Goal: Contribute content: Contribute content

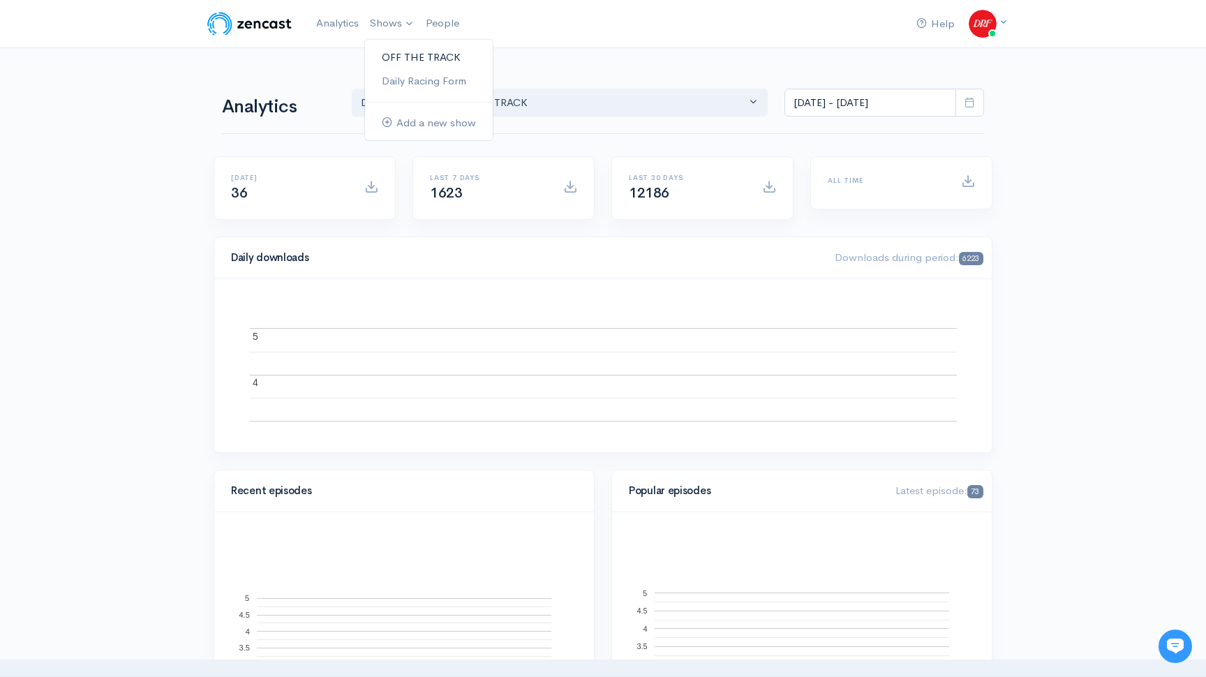
click at [400, 58] on link "OFF THE TRACK" at bounding box center [429, 57] width 128 height 24
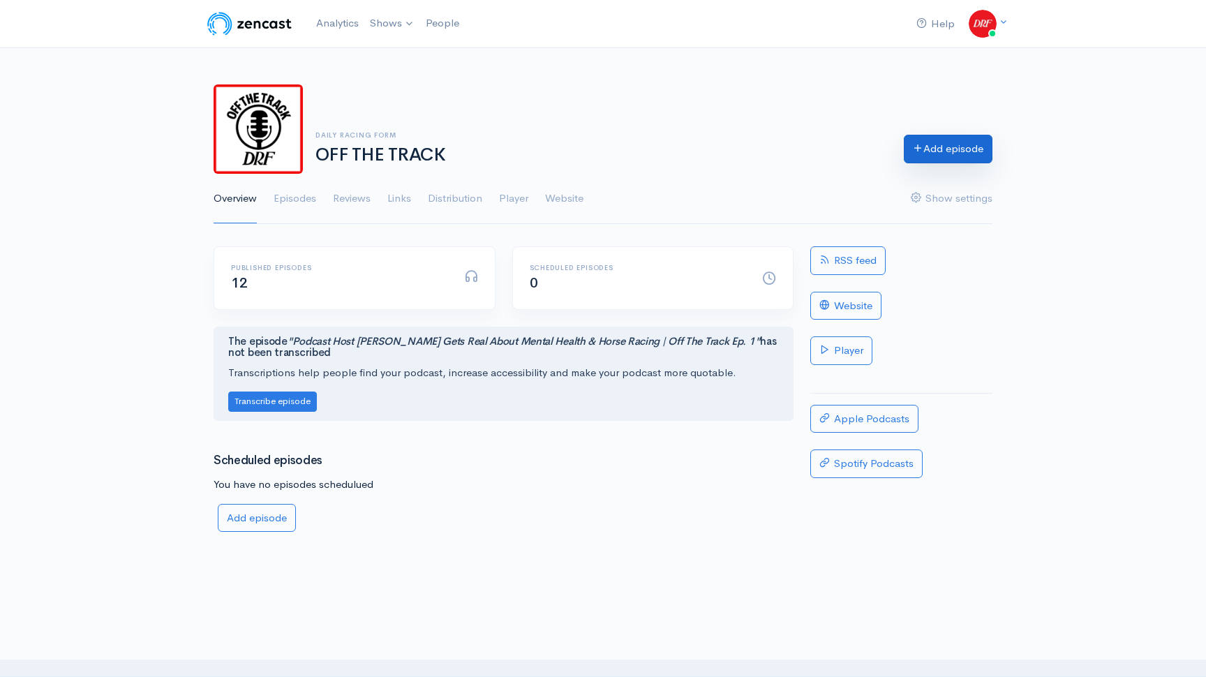
click at [977, 149] on link "Add episode" at bounding box center [948, 149] width 89 height 29
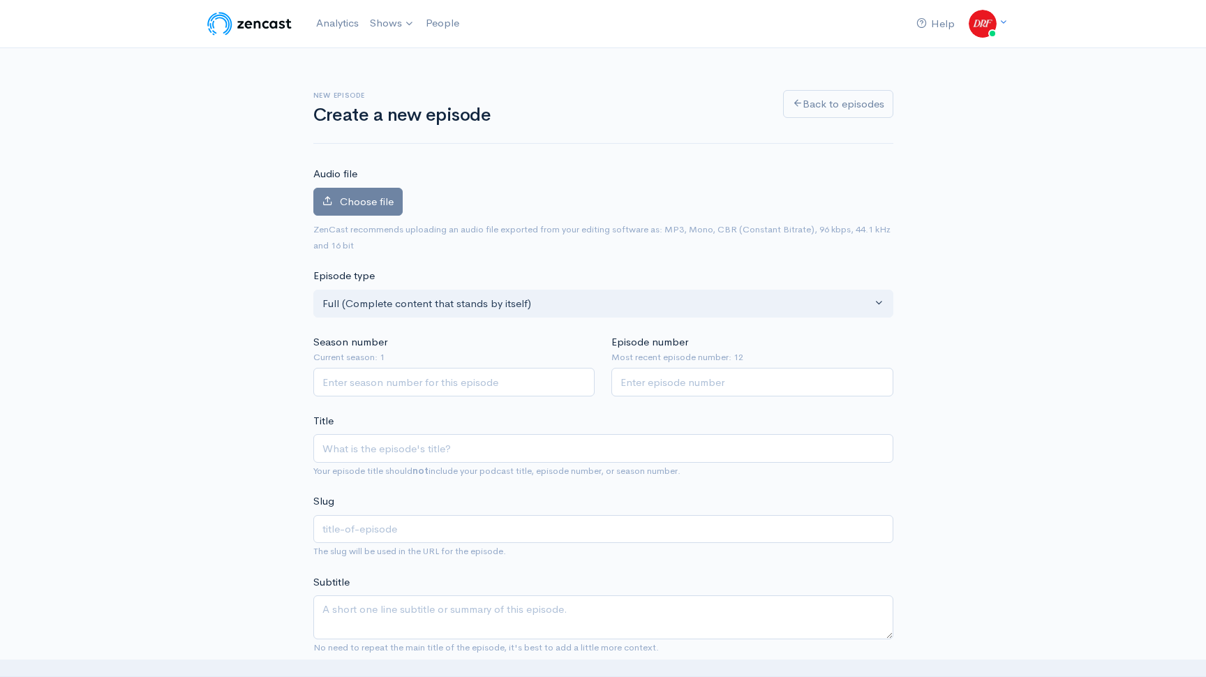
click at [328, 221] on span "ZenCast recommends uploading an audio file exported from your editing software …" at bounding box center [603, 236] width 580 height 31
click at [334, 213] on label "Choose file" at bounding box center [357, 202] width 89 height 29
click at [0, 0] on input "Choose file" at bounding box center [0, 0] width 0 height 0
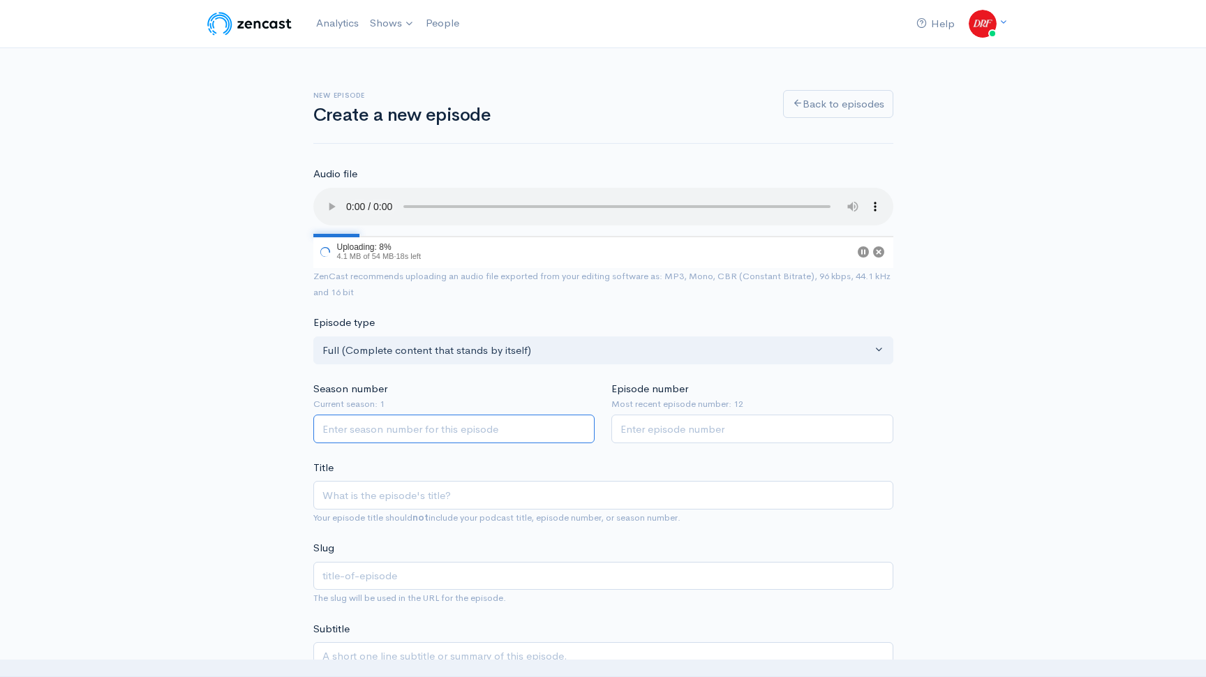
click at [449, 424] on input "Season number" at bounding box center [454, 429] width 282 height 29
type input "1"
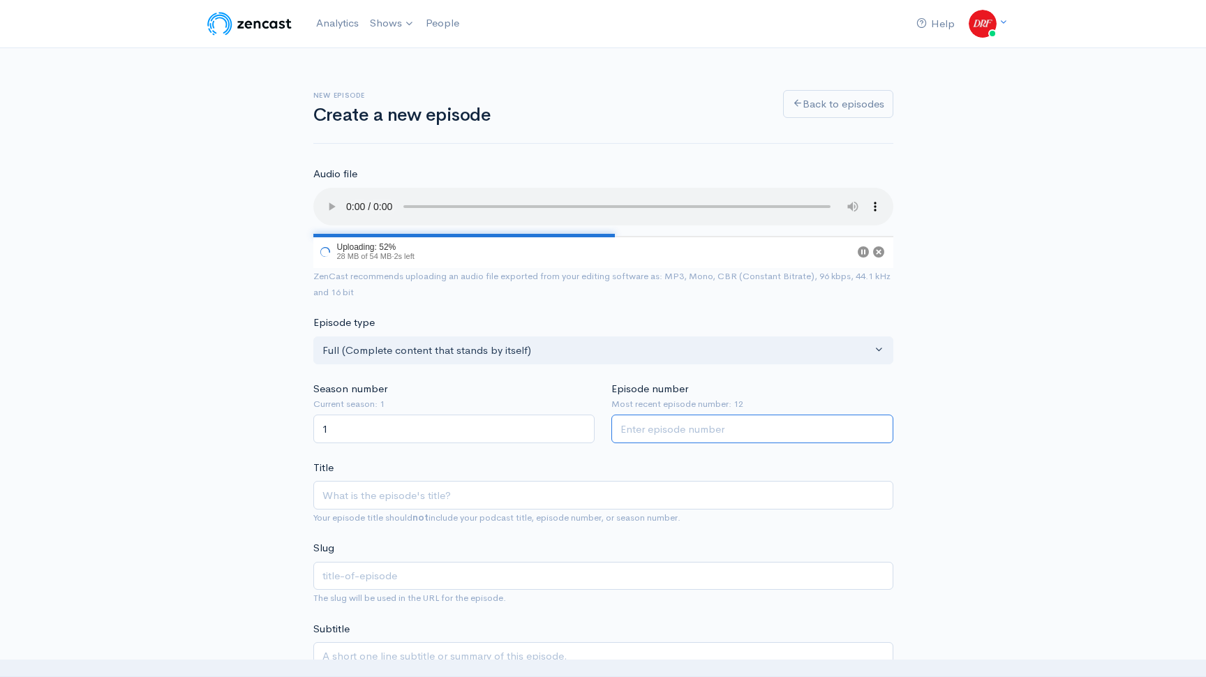
click at [688, 431] on input "Episode number" at bounding box center [752, 429] width 282 height 29
type input "13"
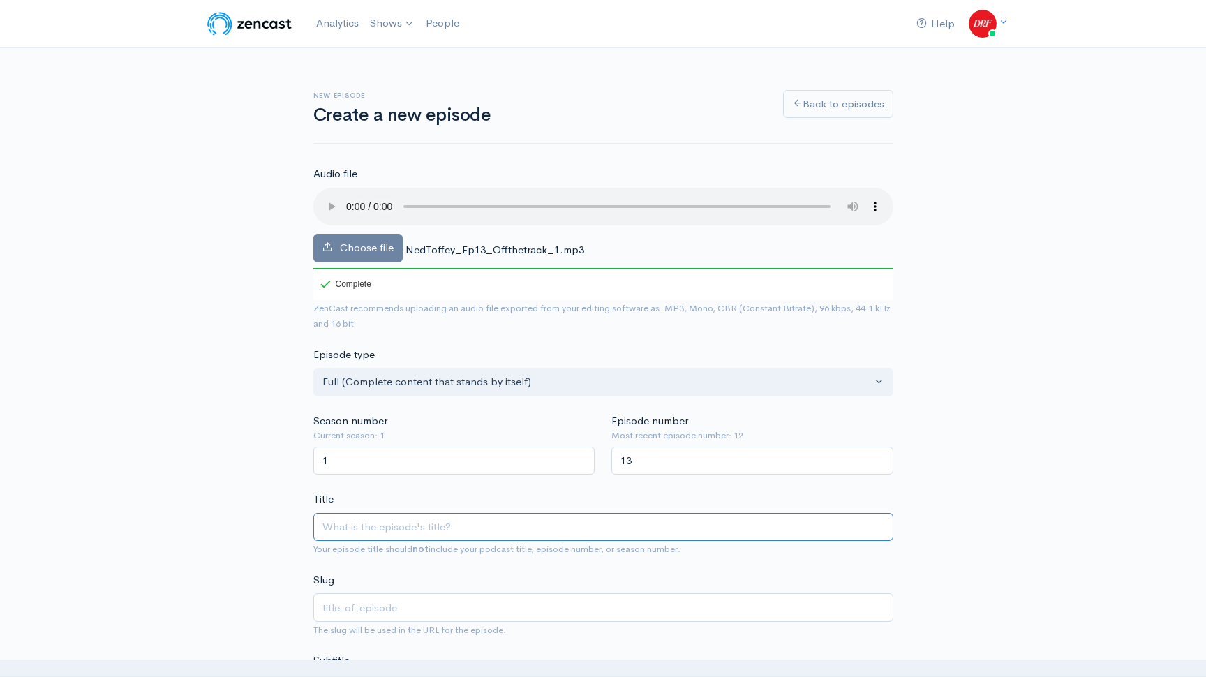
click at [408, 519] on input "Title" at bounding box center [603, 527] width 580 height 29
paste input "1. [PERSON_NAME] on Spendthrift’s Legacy and the Rise of Into Mischief | Off th…"
type input "1. [PERSON_NAME] on Spendthrift’s Legacy and the Rise of Into Mischief | Off th…"
type input "1-[PERSON_NAME]-on-spendthrifts-legacy-and-the-rise-of-into-mischief-off-the-tr…"
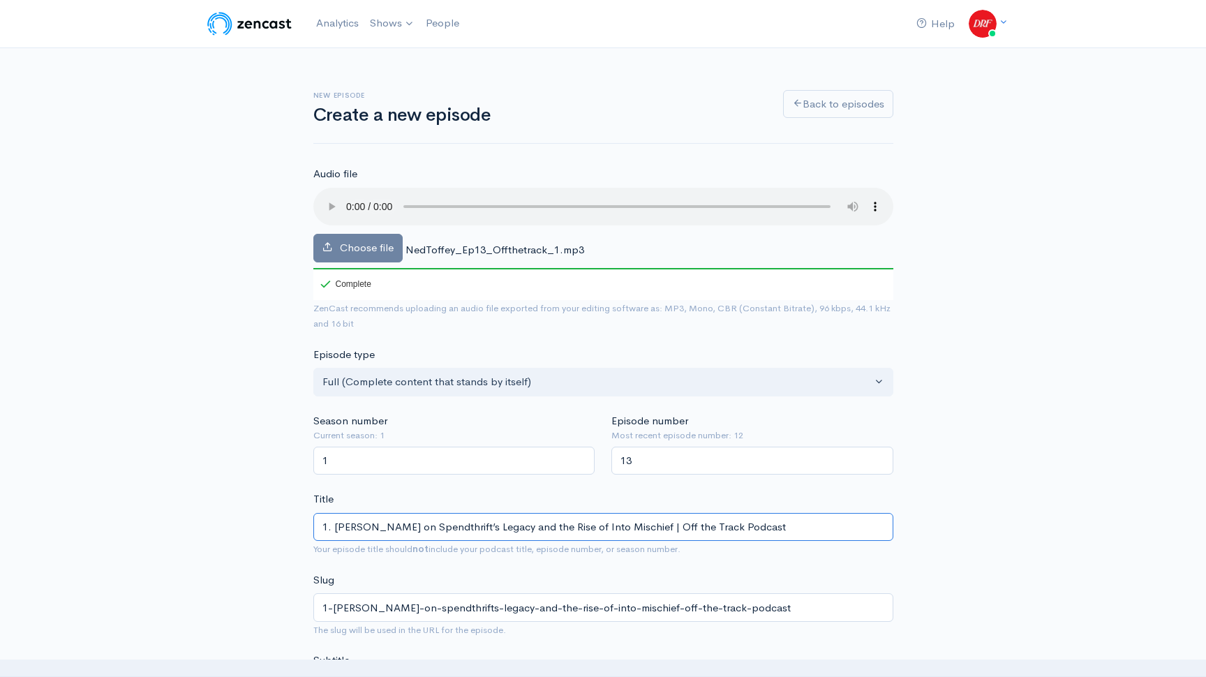
click at [645, 526] on input "1. [PERSON_NAME] on Spendthrift’s Legacy and the Rise of Into Mischief | Off th…" at bounding box center [603, 527] width 580 height 29
type input "1. [PERSON_NAME] on Spendthrift’s Legacy and the Rise of Into Mischief | DOff t…"
type input "1-[PERSON_NAME]-on-spendthrifts-legacy-and-the-rise-of-into-mischief-doff-the-t…"
type input "1. [PERSON_NAME] on Spendthrift’s Legacy and the Rise of Into Mischief | DROff …"
type input "1-[PERSON_NAME]-on-spendthrifts-legacy-and-the-rise-of-into-mischief-droff-the-…"
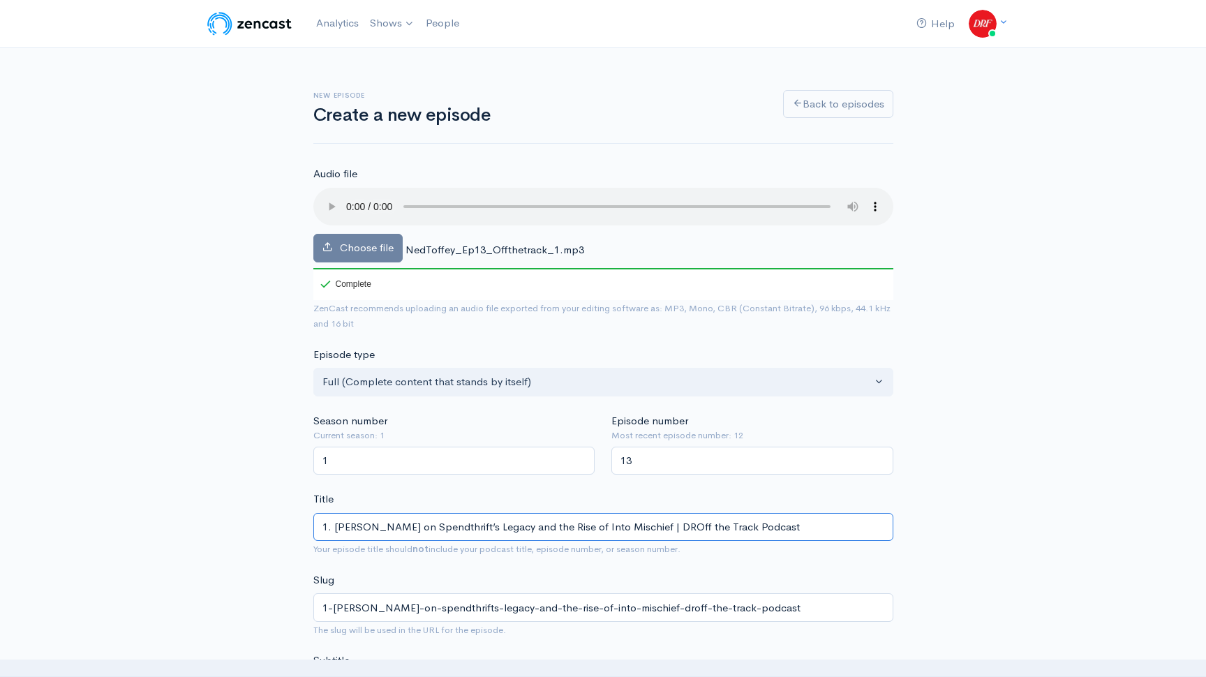
type input "1. [PERSON_NAME] on Spendthrift’s Legacy and the Rise of Into Mischief | DRFOff…"
type input "1-[PERSON_NAME]-on-spendthrifts-legacy-and-the-rise-of-into-mischief-drfoff-the…"
type input "1. [PERSON_NAME] on Spendthrift’s Legacy and the Rise of Into Mischief | DRF Of…"
type input "1-[PERSON_NAME]-on-spendthrifts-legacy-and-the-rise-of-into-mischief-drf-off-th…"
click at [339, 526] on input "1. [PERSON_NAME] on Spendthrift’s Legacy and the Rise of Into Mischief | DRF Of…" at bounding box center [603, 527] width 580 height 29
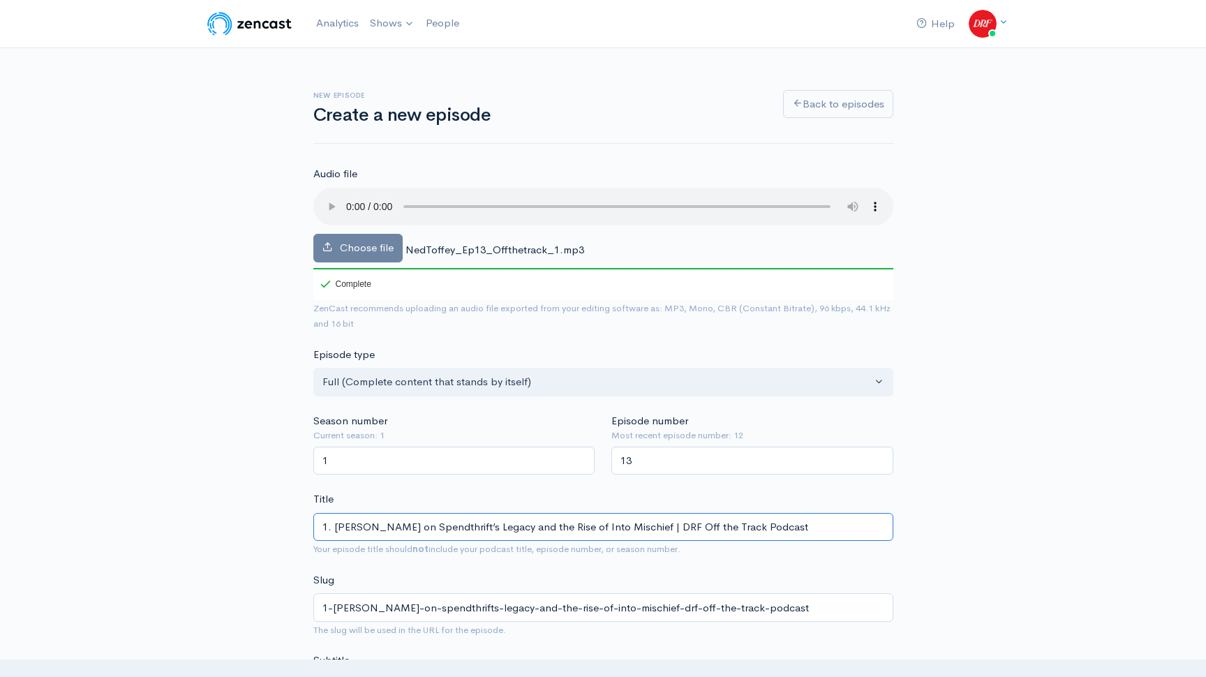
type input "1.[PERSON_NAME] on Spendthrift’s Legacy and the Rise of Into Mischief | DRF Off…"
type input "1ned-[PERSON_NAME]-on-spendthrifts-legacy-and-the-rise-of-into-mischief-drf-off…"
type input "[PERSON_NAME] on Spendthrift’s Legacy and the Rise of Into Mischief | DRF Off t…"
type input "[PERSON_NAME]-on-spendthrifts-legacy-and-the-rise-of-into-mischief-drf-off-the-…"
click at [449, 523] on input "[PERSON_NAME] on Spendthrift’s Legacy and the Rise of Into Mischief | DRF Off t…" at bounding box center [603, 527] width 580 height 29
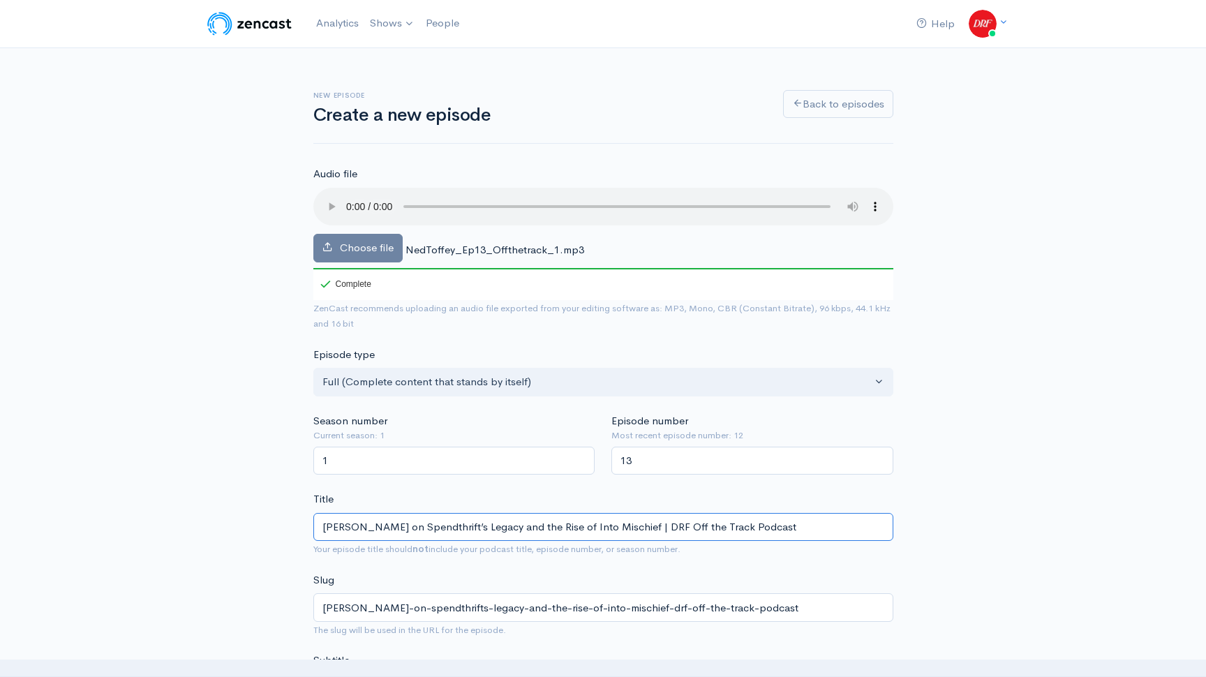
type input "[PERSON_NAME] on Spendthrift’ Legacy and the Rise of Into Mischief | DRF Off th…"
type input "[PERSON_NAME]-on-spendthrift-legacy-and-the-rise-of-into-mischief-drf-off-the-t…"
type input "[PERSON_NAME] on Spendthrift F Legacy and the Rise of Into Mischief | DRF Off t…"
type input "[PERSON_NAME]-on-spendthrift-f-legacy-and-the-rise-of-into-mischief-drf-off-the…"
type input "[PERSON_NAME] on Spendthrift Far Legacy and the Rise of Into Mischief | DRF Off…"
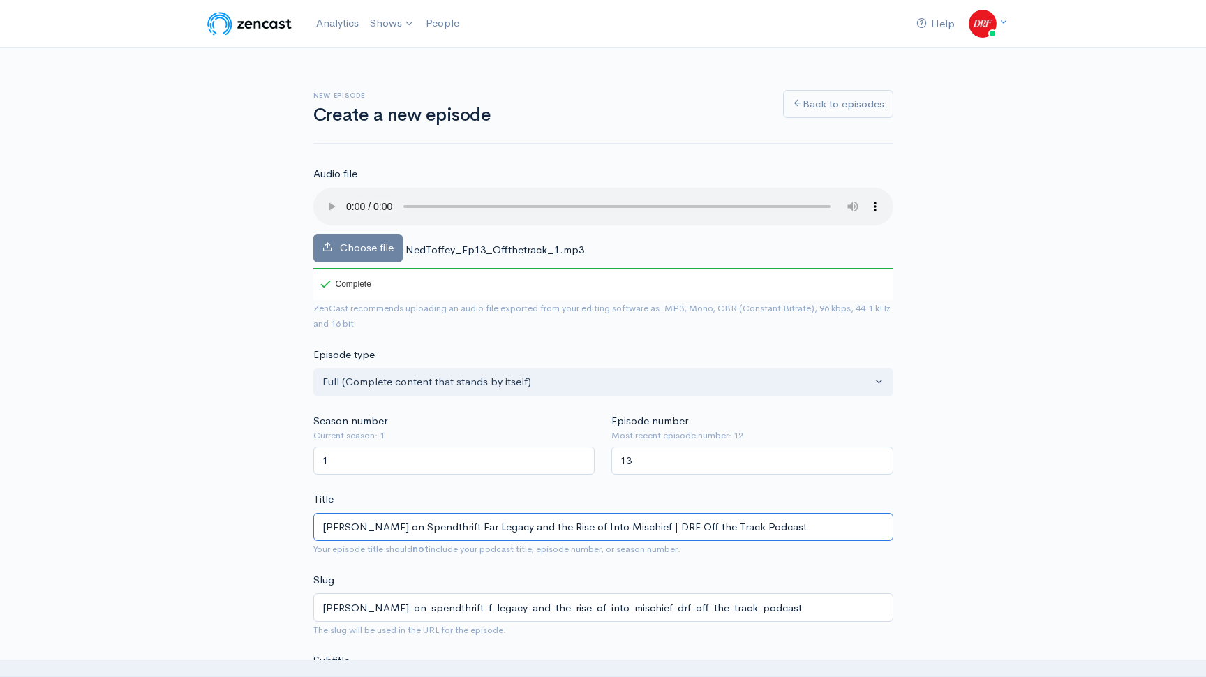
type input "[PERSON_NAME]-on-spendthrift-far-legacy-and-the-rise-of-into-mischief-drf-off-t…"
type input "[PERSON_NAME] on Spendthrift Farm Legacy and the Rise of Into Mischief | DRF Of…"
type input "[PERSON_NAME]-on-spendthrift-farm-legacy-and-the-rise-of-into-mischief-drf-off-…"
type input "[PERSON_NAME] on Spendthrift Farm;s Legacy and the Rise of Into Mischief | DRF …"
type input "[PERSON_NAME]-on-spendthrift-farms-legacy-and-the-rise-of-into-mischief-drf-off…"
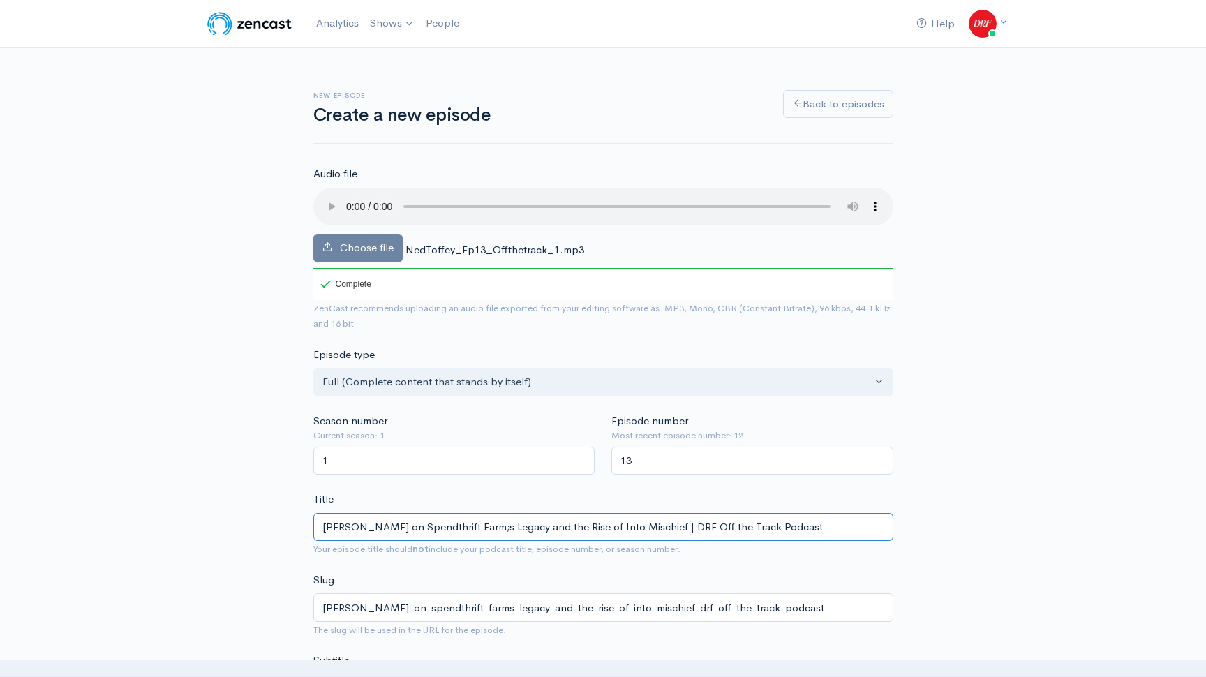
type input "[PERSON_NAME] on Spendthrift Farm; Legacy and the Rise of Into Mischief | DRF O…"
type input "[PERSON_NAME]-on-spendthrift-farm-legacy-and-the-rise-of-into-mischief-drf-off-…"
type input "[PERSON_NAME] on Spendthrift Farm's Legacy and the Rise of Into Mischief | DRF …"
type input "[PERSON_NAME]-on-spendthrift-farms-legacy-and-the-rise-of-into-mischief-drf-off…"
type input "[PERSON_NAME] on Spendthrift Farm's Legacy and the Rise of Into Mischief | DRF …"
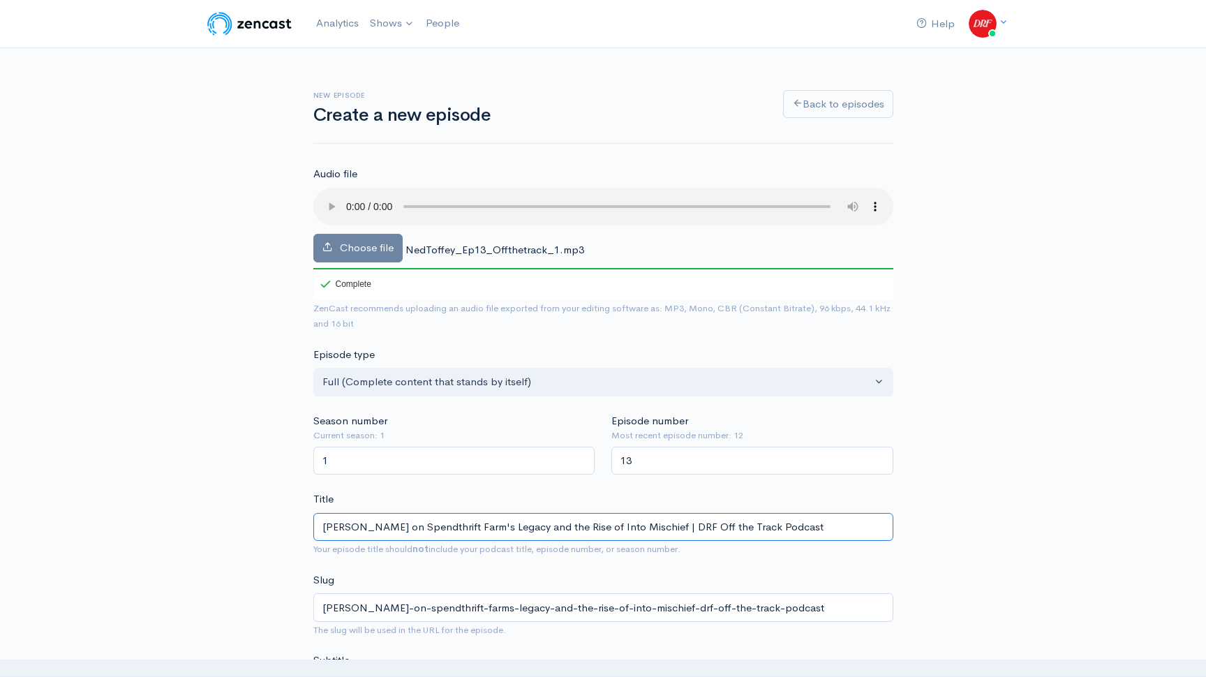
click at [378, 530] on input "[PERSON_NAME] on Spendthrift Farm's Legacy and the Rise of Into Mischief | DRF …" at bounding box center [603, 527] width 580 height 29
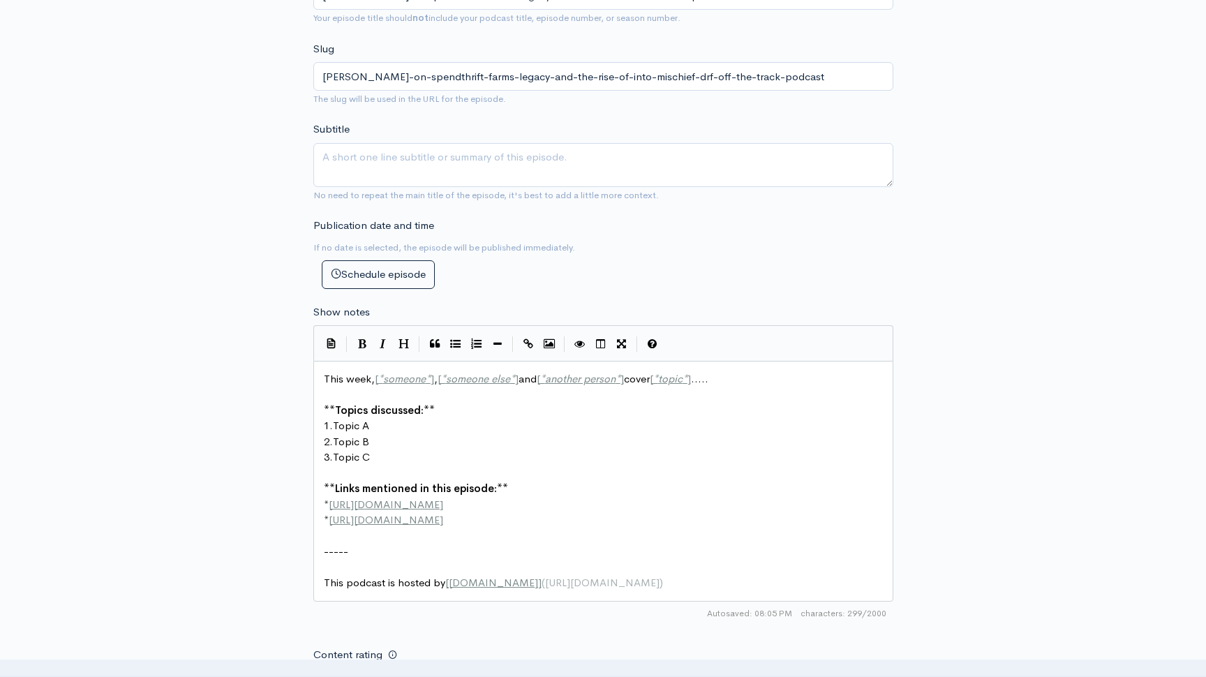
scroll to position [5, 0]
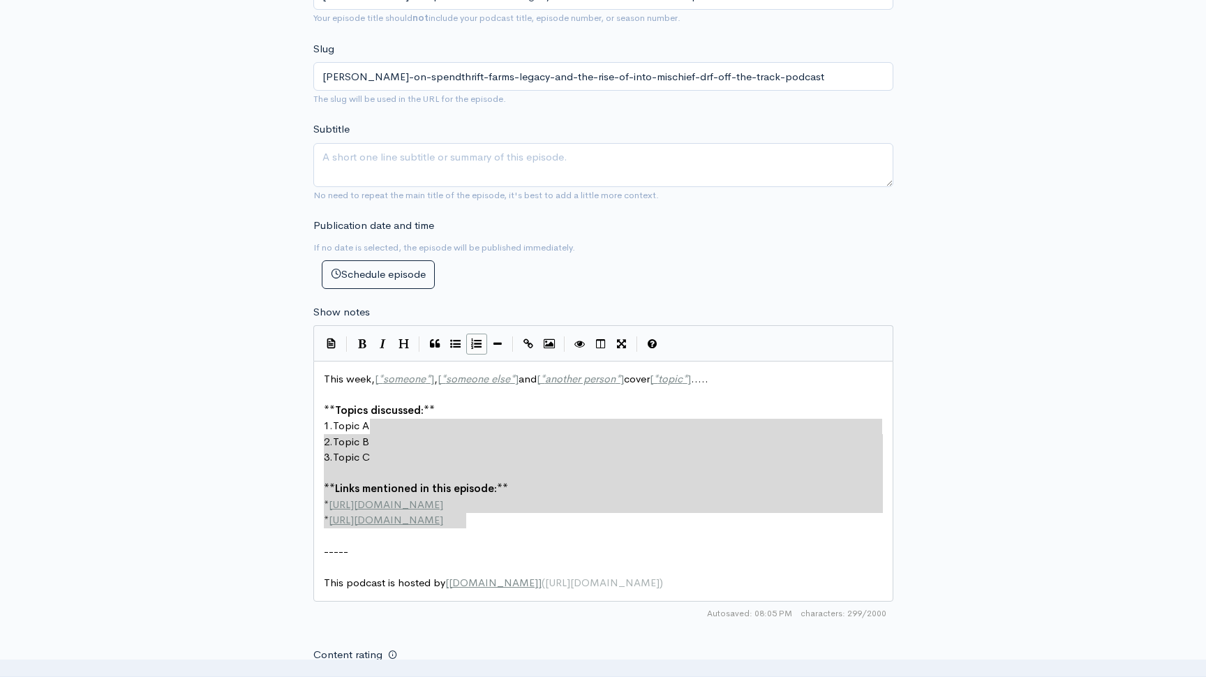
type textarea "This week, [*someone*], [*someone else*] and [*another person*] cover [*topic*]…"
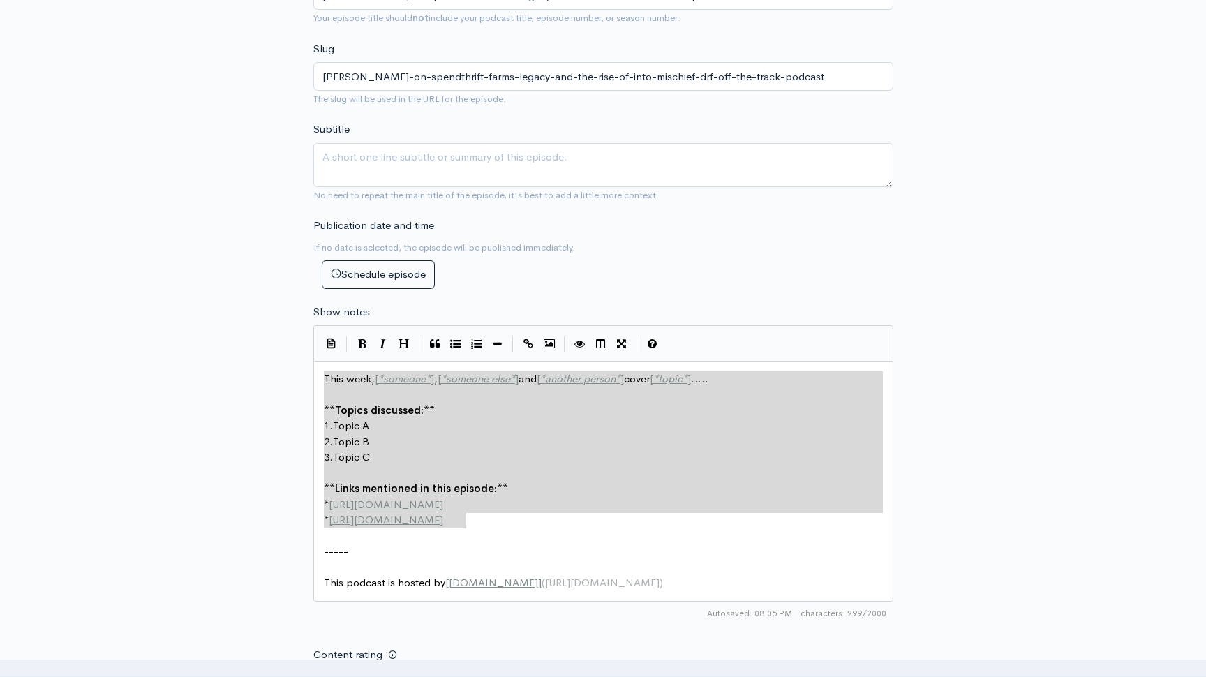
drag, startPoint x: 490, startPoint y: 528, endPoint x: 304, endPoint y: 348, distance: 258.6
click at [305, 348] on div "New episode Create a new episode Back to episodes Audio file Choose file NedTof…" at bounding box center [603, 293] width 597 height 1552
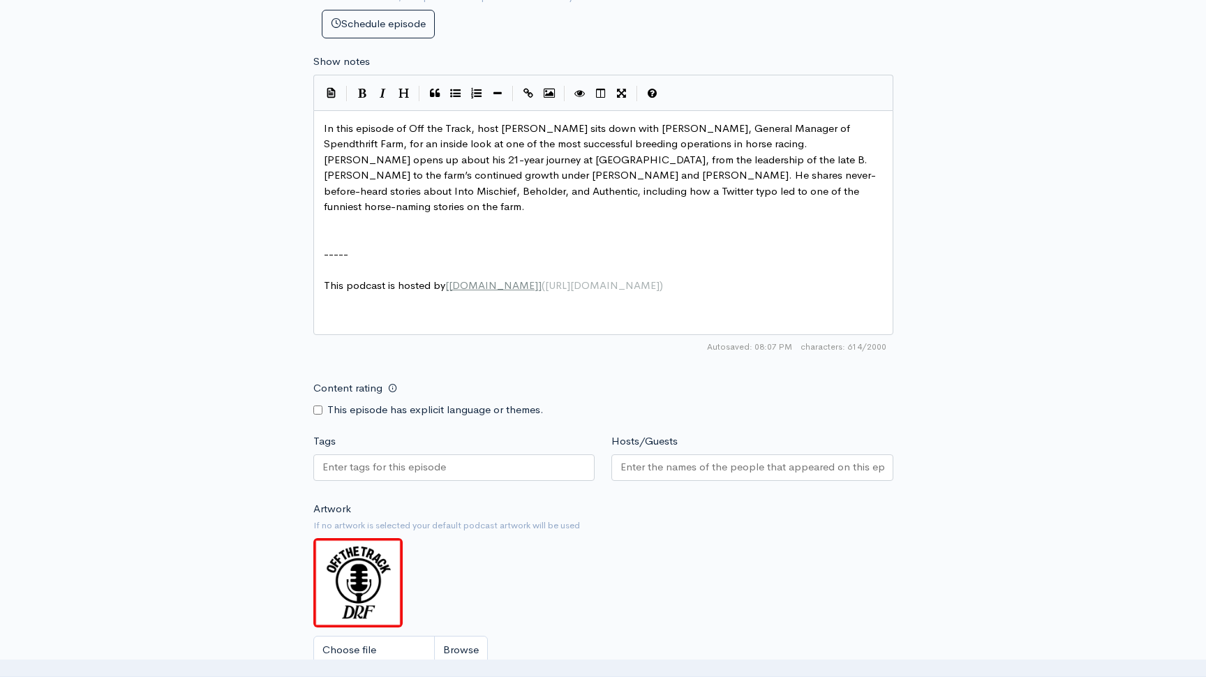
scroll to position [851, 0]
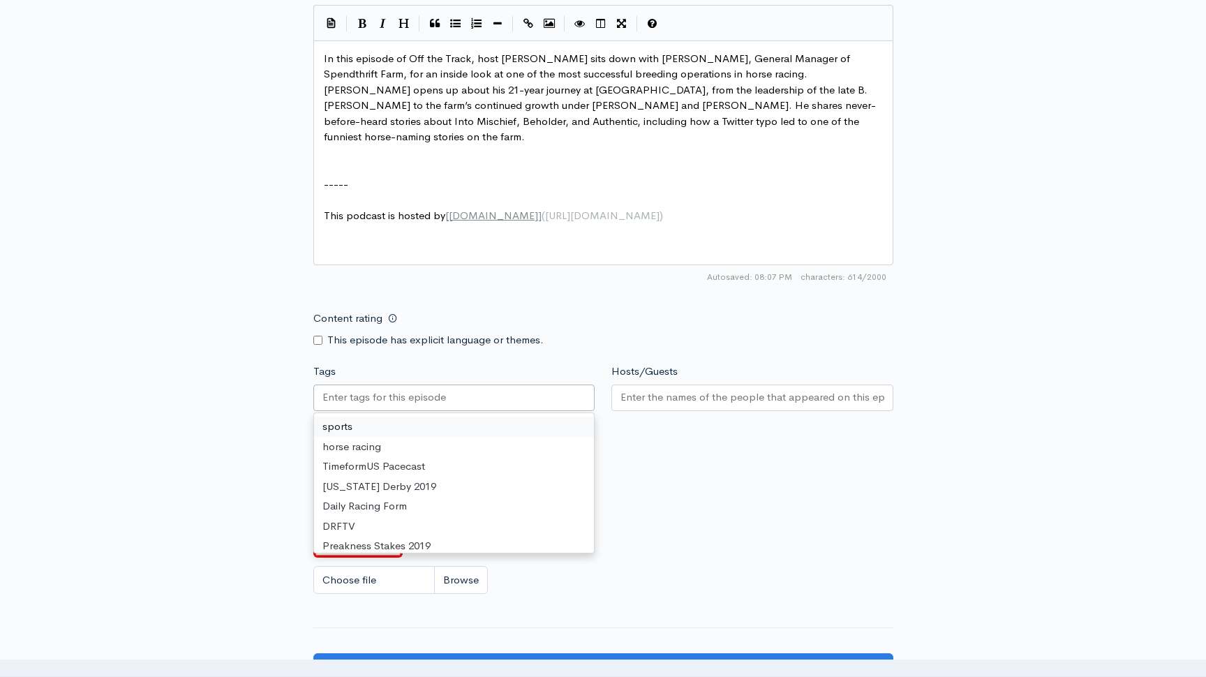
click at [373, 400] on input "Tags" at bounding box center [385, 397] width 126 height 16
click at [371, 415] on div "sports horse racing TimeformUS Pacecast [US_STATE] Derby 2019 Daily Racing Form…" at bounding box center [454, 483] width 281 height 140
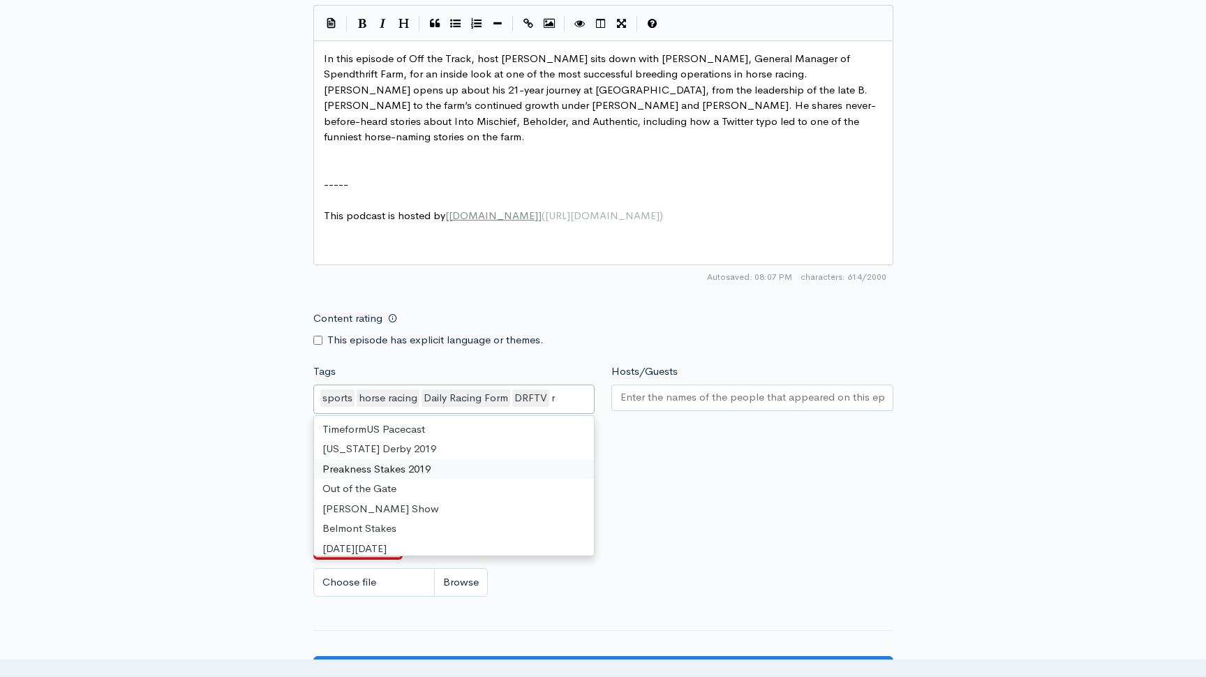
scroll to position [623, 0]
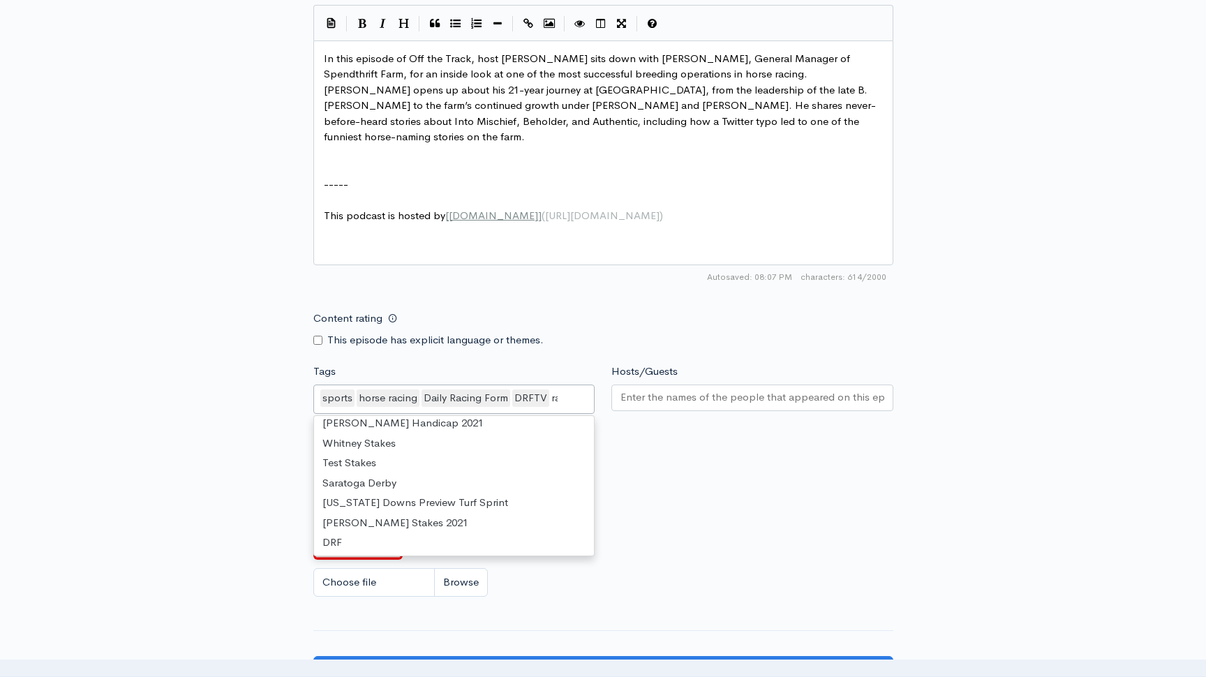
type input "race"
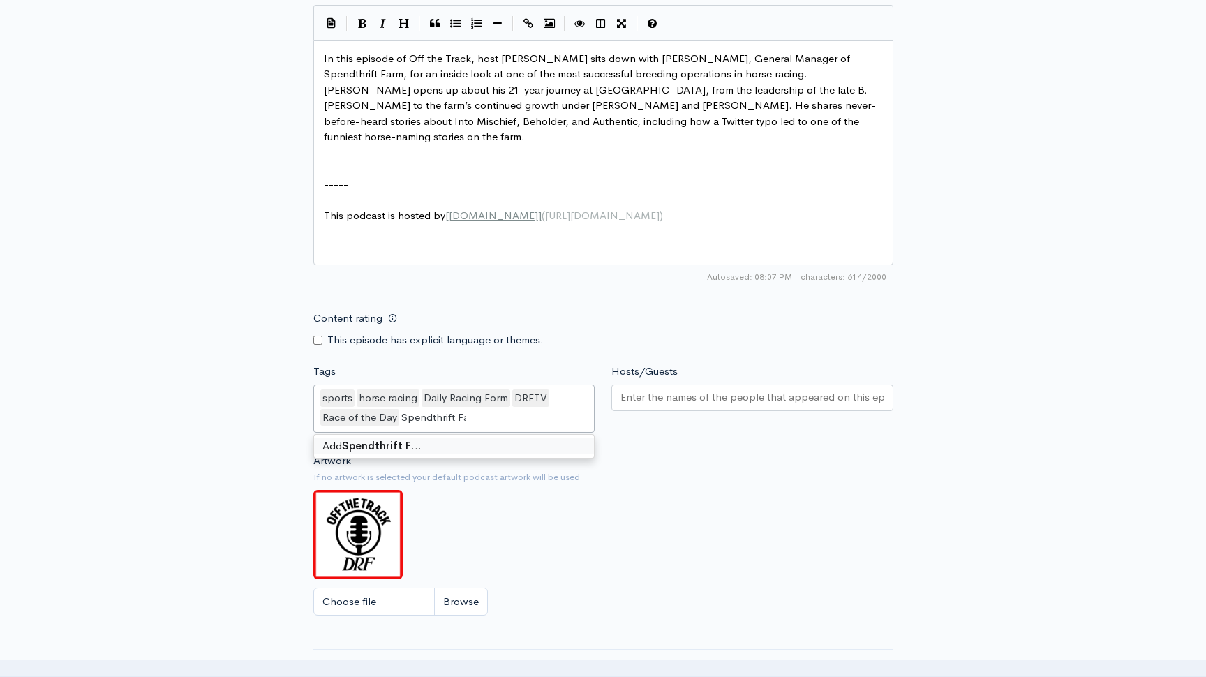
type input "Spendthrift Farm"
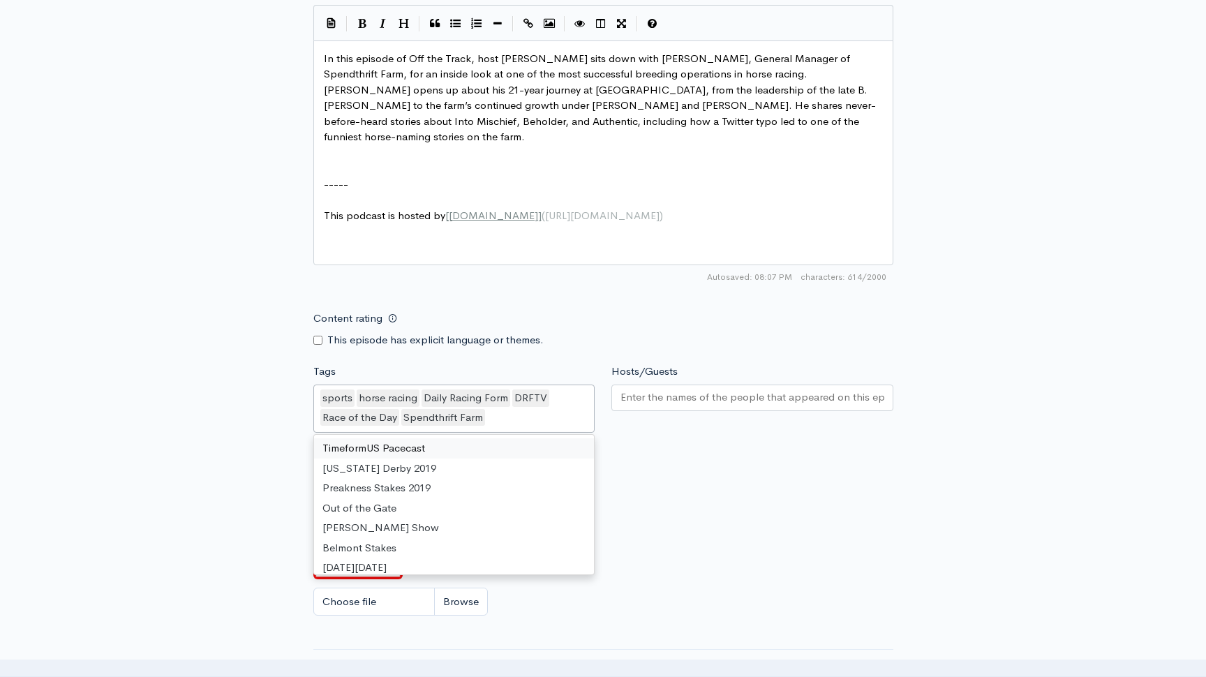
click at [664, 391] on input "Hosts/Guests" at bounding box center [752, 397] width 264 height 16
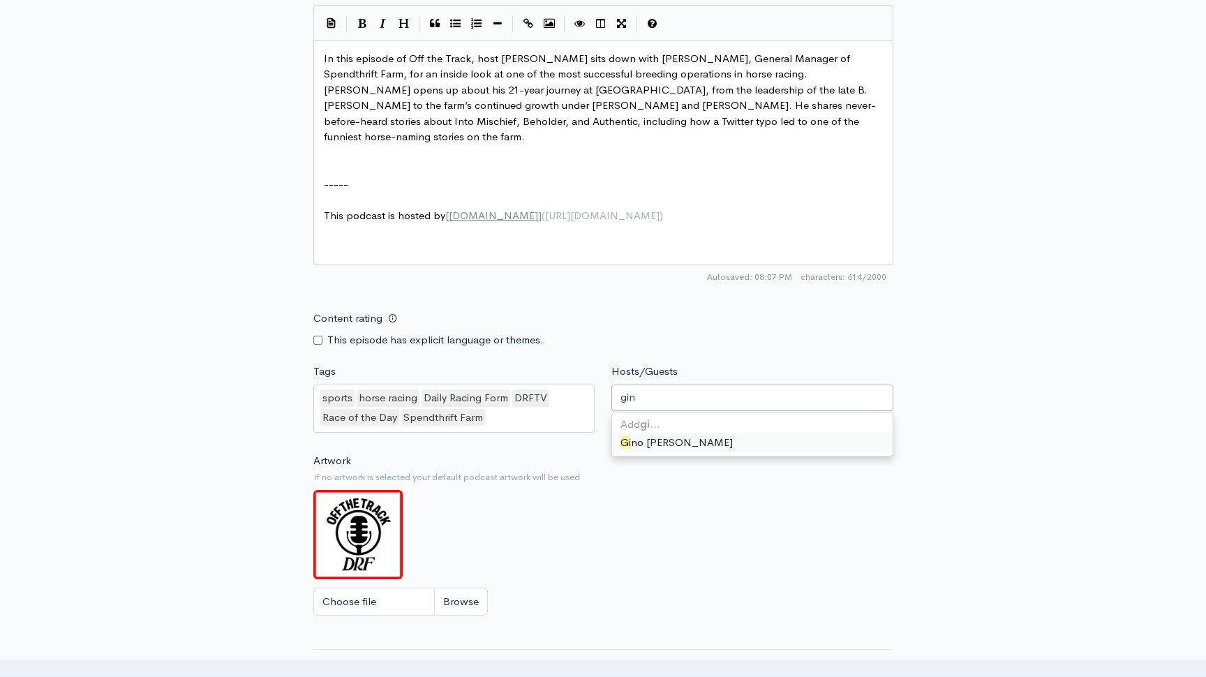
type input "[PERSON_NAME]"
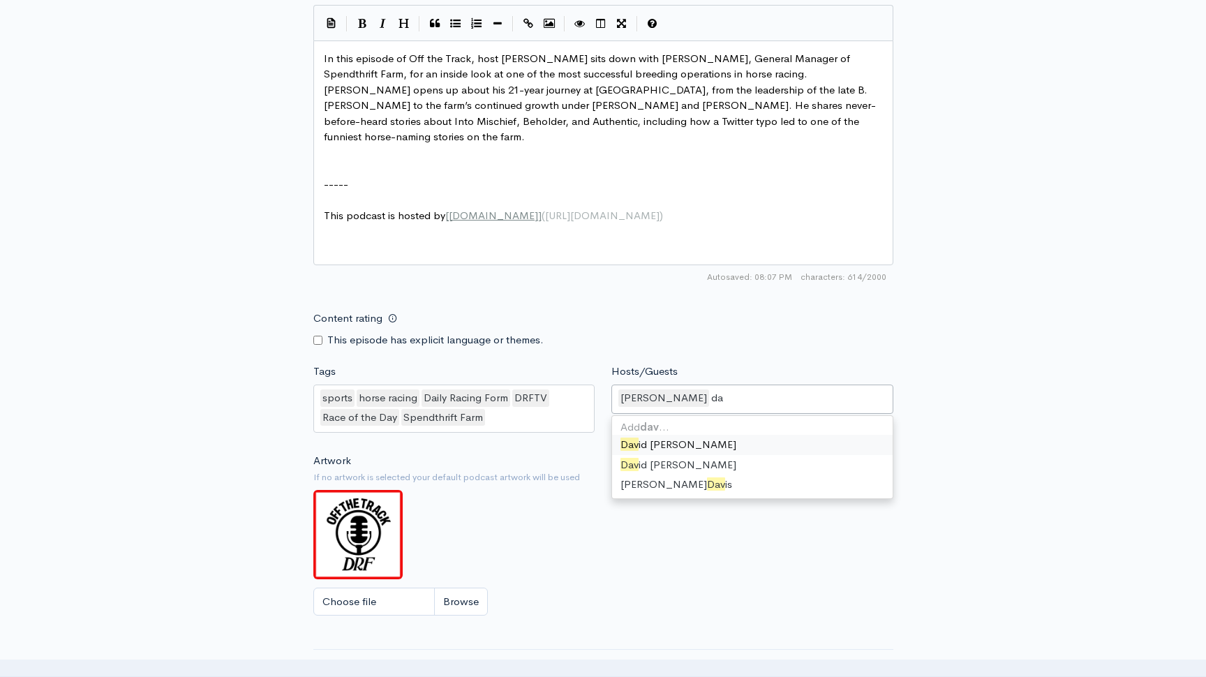
type input "d"
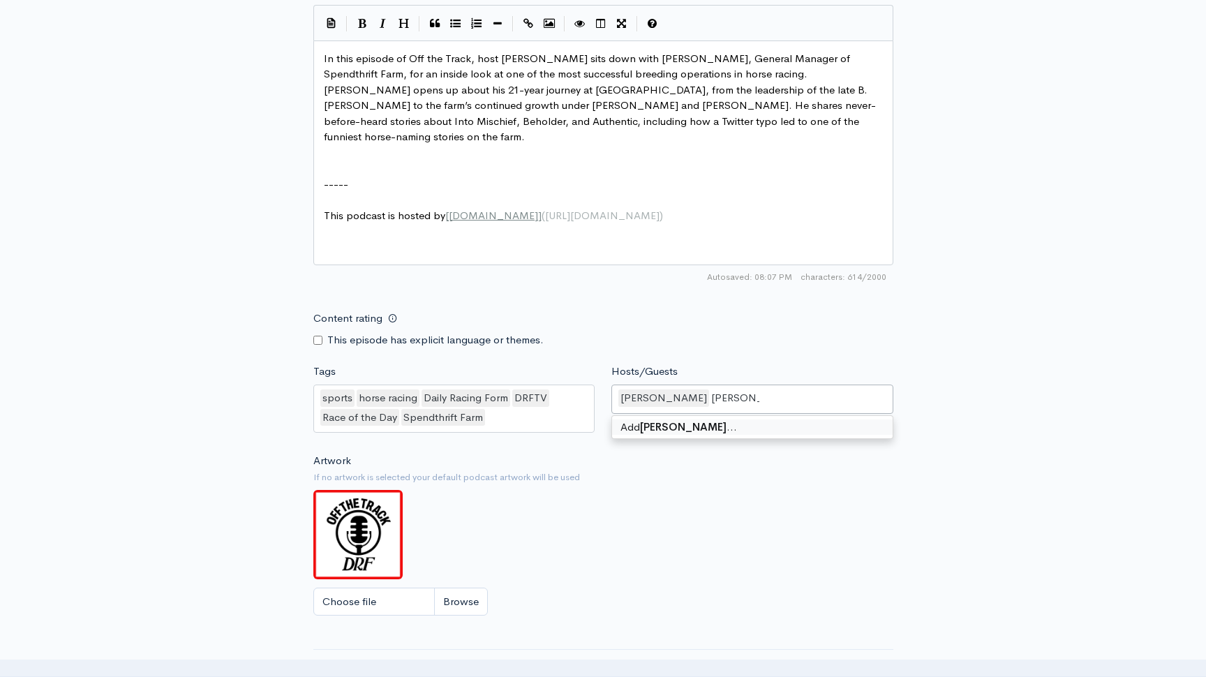
type input "[PERSON_NAME]"
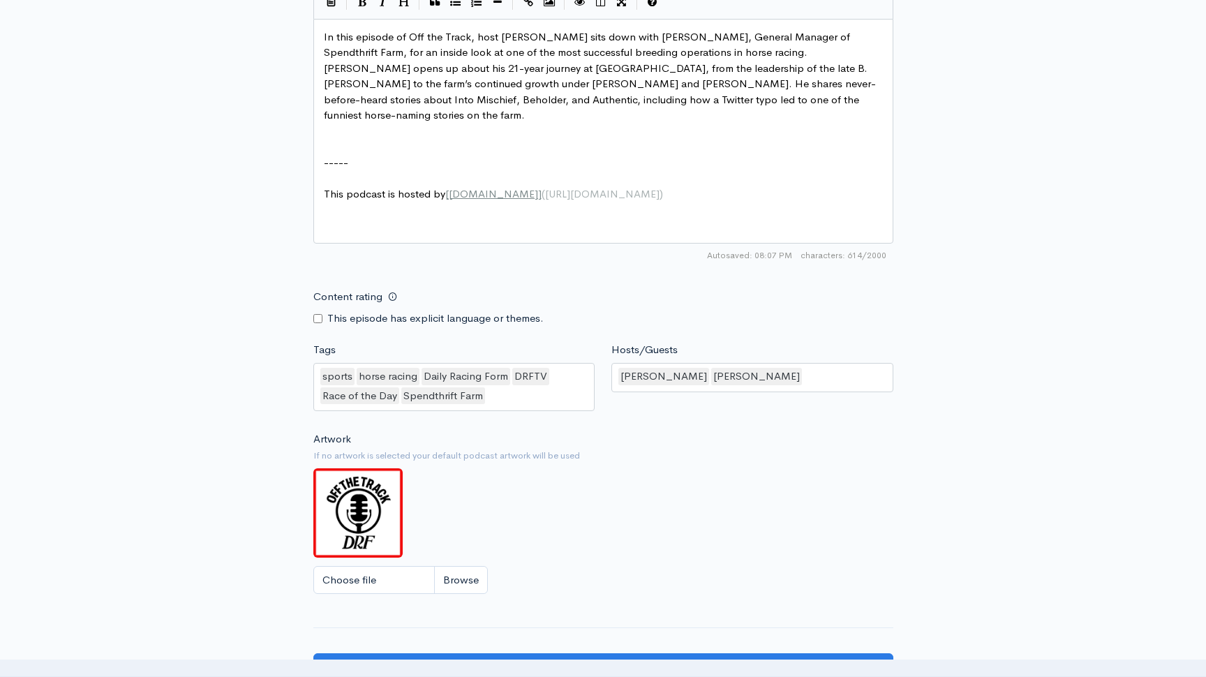
scroll to position [916, 0]
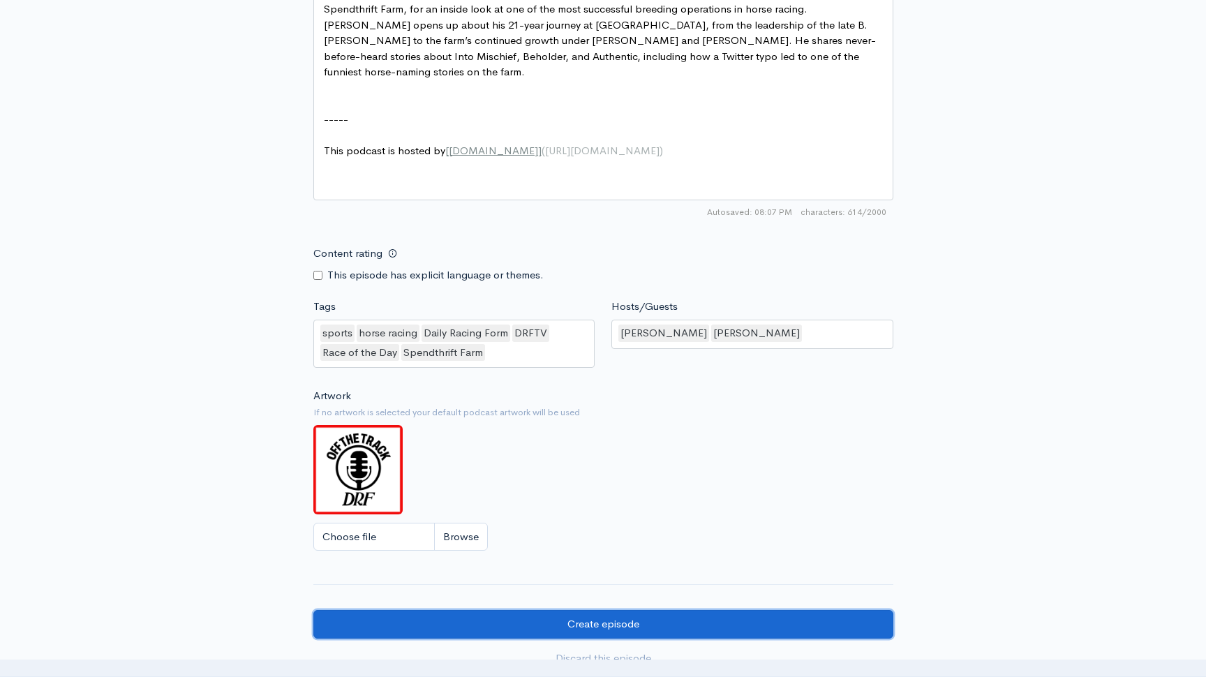
click at [453, 624] on input "Create episode" at bounding box center [603, 624] width 580 height 29
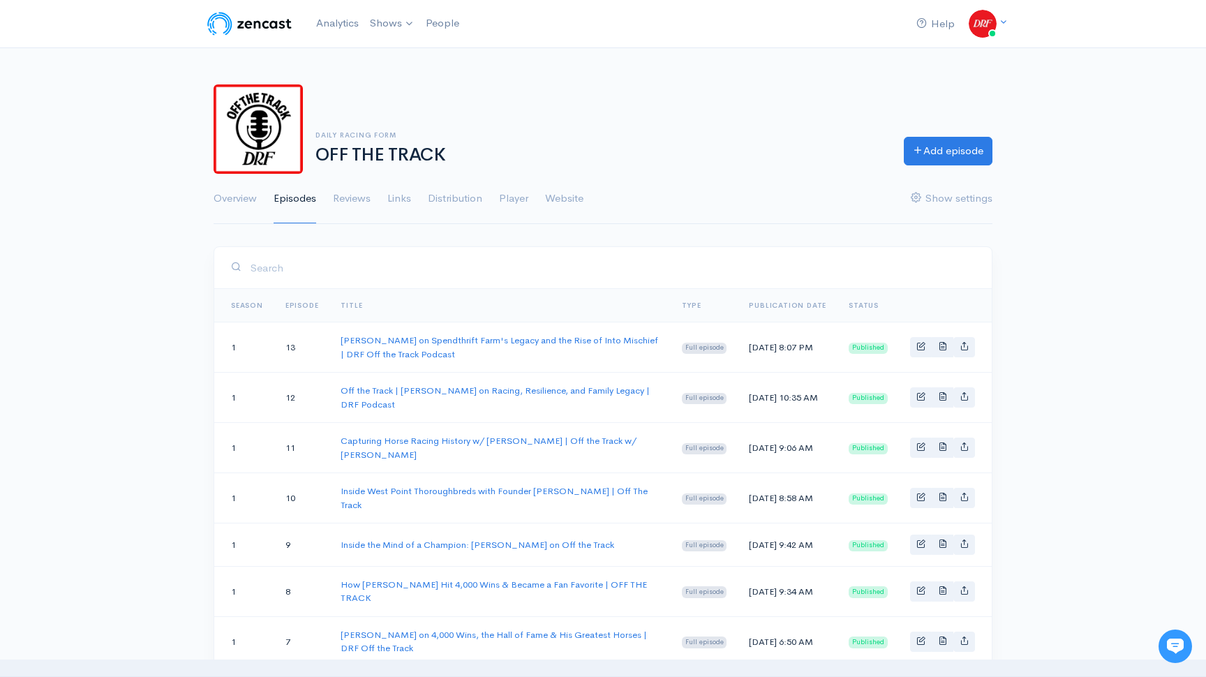
click at [622, 142] on div "Daily Racing Form OFF THE TRACK" at bounding box center [601, 148] width 588 height 34
